Goal: Answer question/provide support

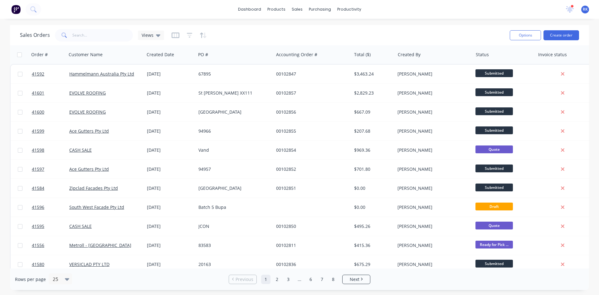
click at [570, 7] on icon at bounding box center [570, 8] width 6 height 5
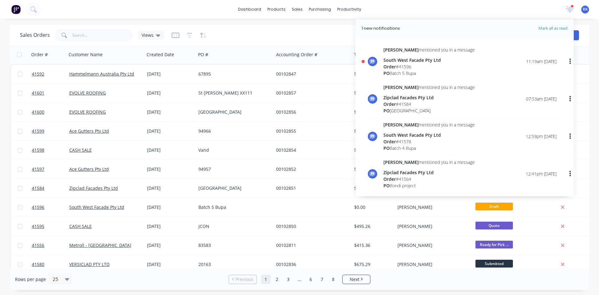
click at [418, 69] on div "Order # 41596" at bounding box center [428, 66] width 91 height 7
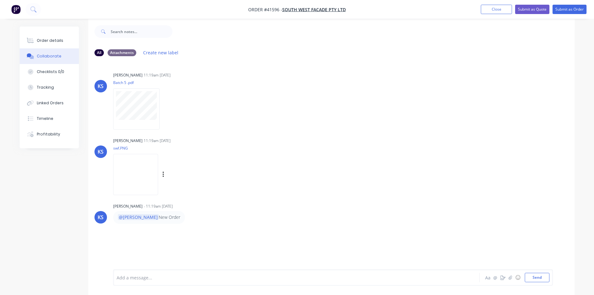
scroll to position [9, 0]
click at [148, 173] on img at bounding box center [135, 172] width 45 height 41
click at [160, 279] on div at bounding box center [279, 277] width 324 height 7
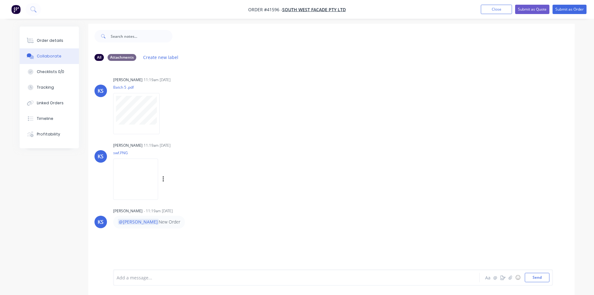
scroll to position [0, 0]
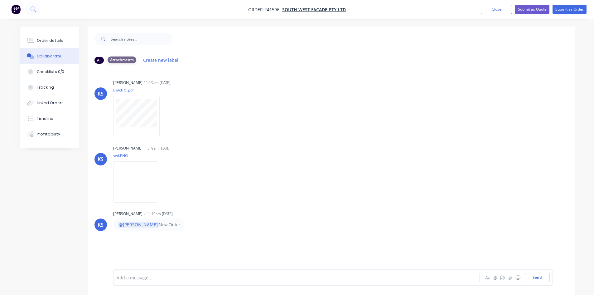
click at [120, 58] on div "Attachments" at bounding box center [122, 59] width 29 height 7
click at [226, 70] on div "KS [PERSON_NAME] 11:19am [DATE] Batch 5 .pdf Labels Download KS [PERSON_NAME] 1…" at bounding box center [331, 169] width 486 height 200
click at [164, 60] on button "Create new label" at bounding box center [161, 60] width 42 height 8
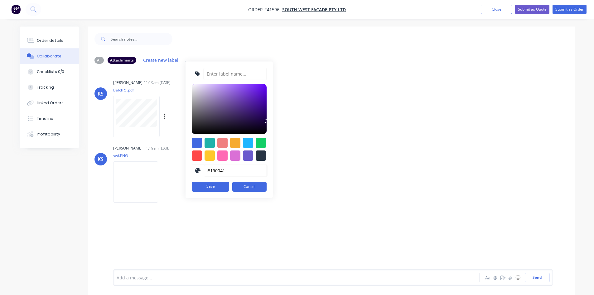
click at [440, 113] on div "KS [PERSON_NAME] 11:19am [DATE] Batch 5 .pdf Labels Download" at bounding box center [331, 106] width 486 height 56
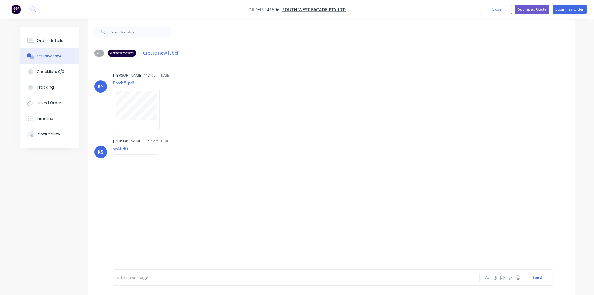
scroll to position [9, 0]
click at [161, 281] on div "Add a message..." at bounding box center [279, 277] width 325 height 9
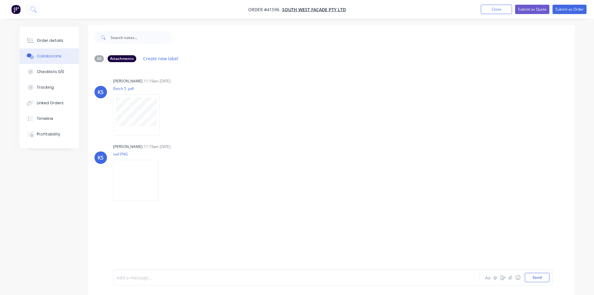
scroll to position [0, 0]
click at [219, 172] on div "Labels Download" at bounding box center [170, 181] width 114 height 47
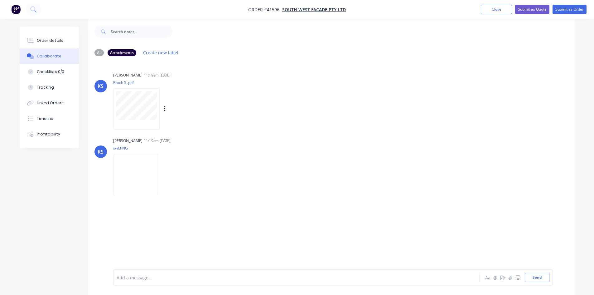
scroll to position [9, 0]
click at [141, 279] on div at bounding box center [279, 277] width 324 height 7
click at [544, 278] on button "Send" at bounding box center [537, 277] width 25 height 9
click at [446, 202] on div "KS [PERSON_NAME] 11:19am [DATE] Batch 5 .pdf Labels Download KS [PERSON_NAME] 1…" at bounding box center [331, 159] width 486 height 200
click at [405, 154] on div "KS [PERSON_NAME] 11:19am [DATE] swf.PNG Labels Download" at bounding box center [331, 162] width 486 height 56
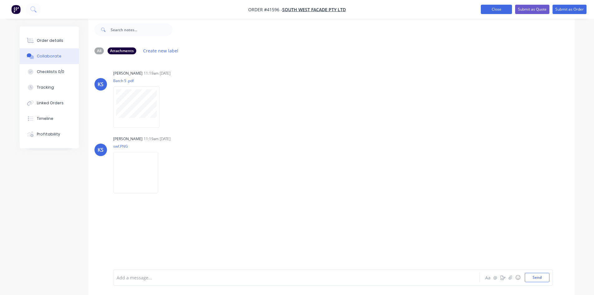
click at [495, 7] on button "Close" at bounding box center [496, 9] width 31 height 9
